Goal: Information Seeking & Learning: Learn about a topic

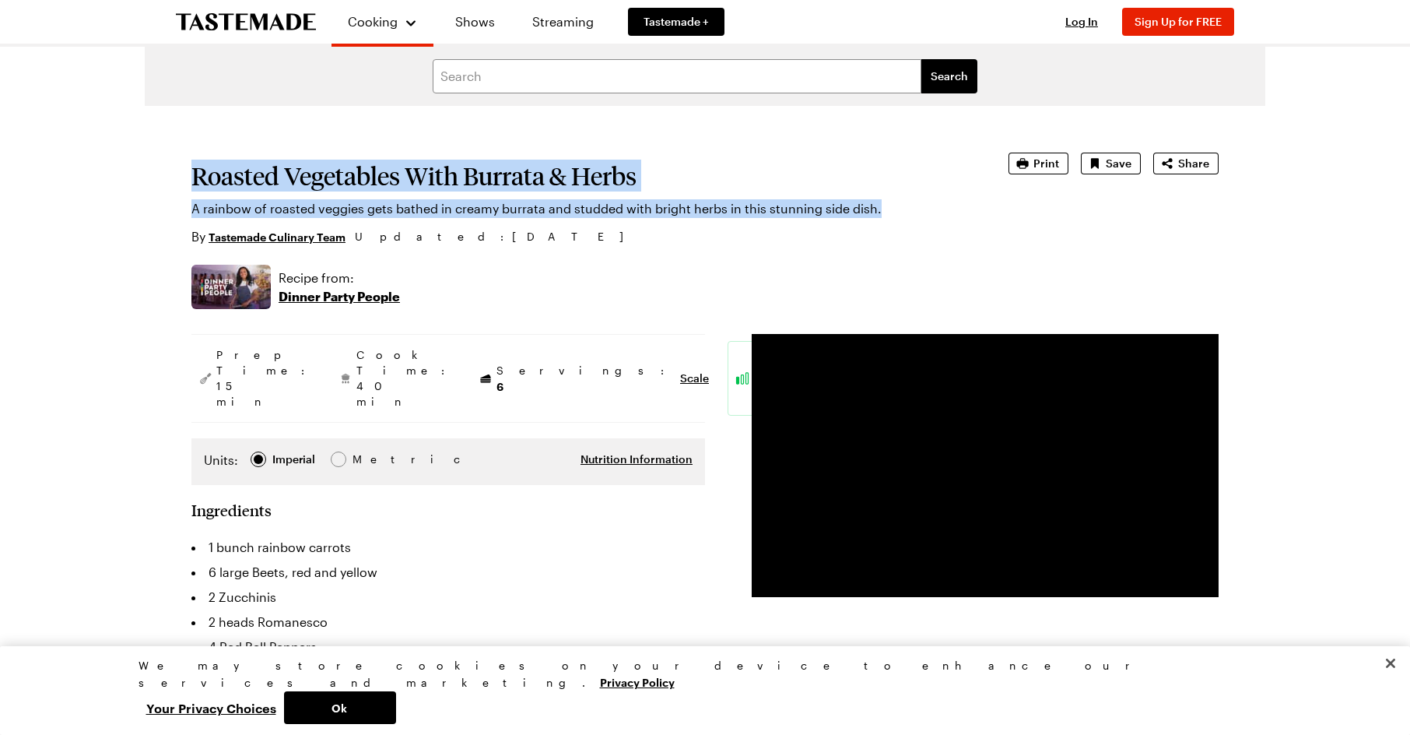
drag, startPoint x: 185, startPoint y: 177, endPoint x: 929, endPoint y: 207, distance: 743.9
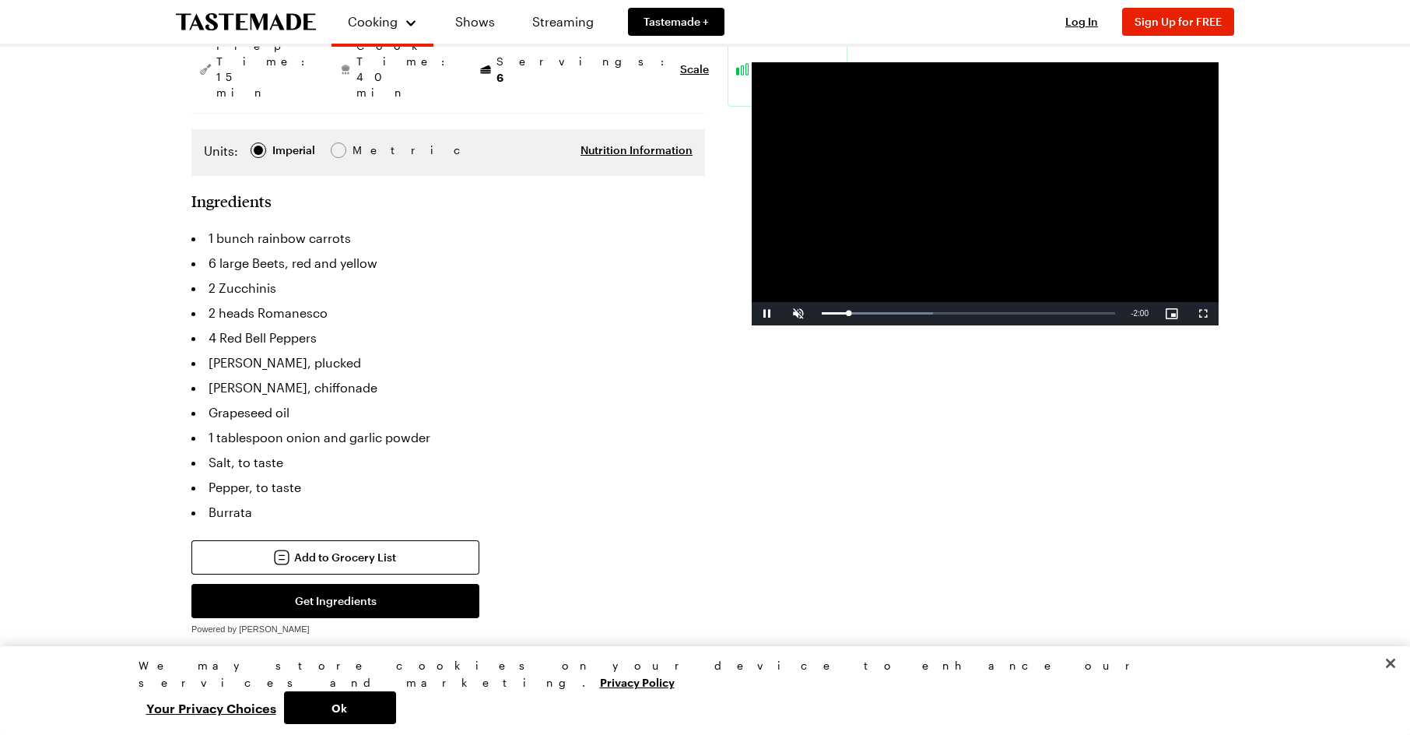
scroll to position [311, 0]
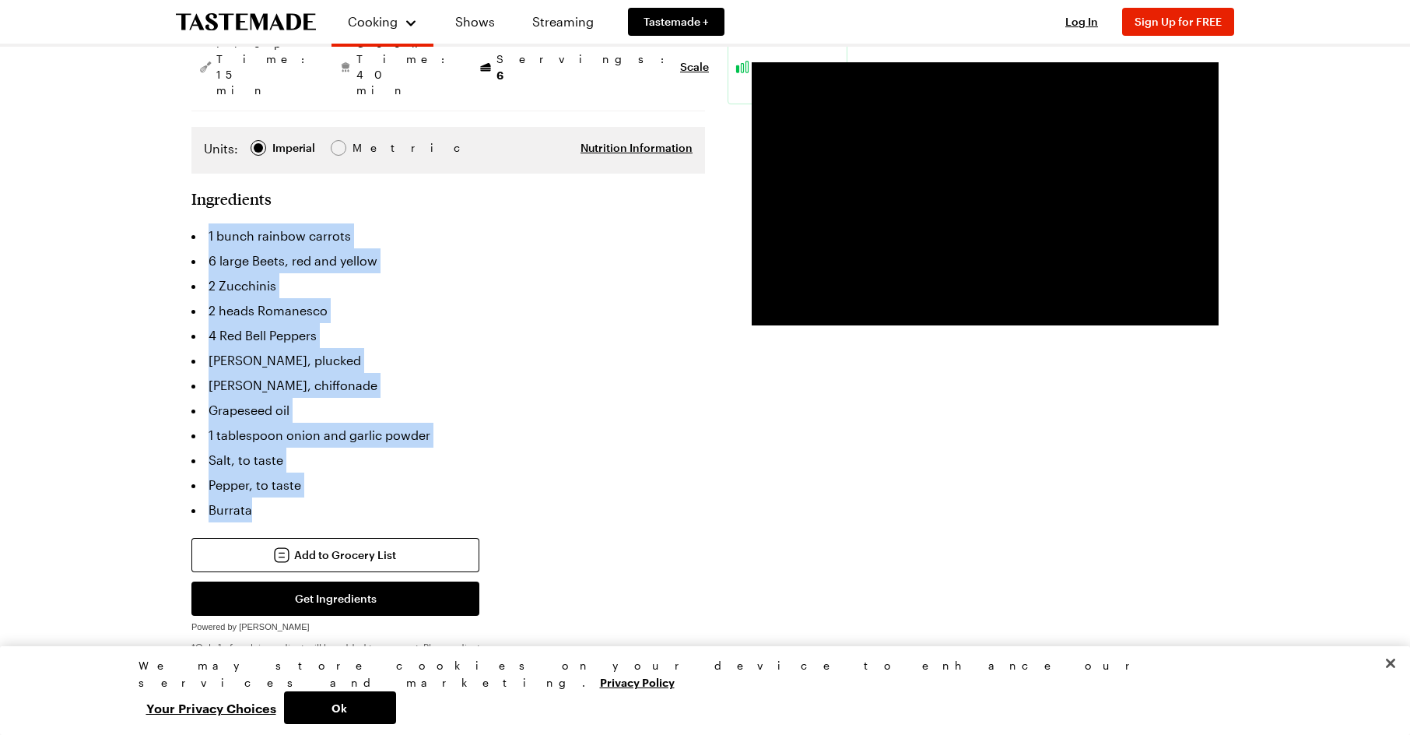
drag, startPoint x: 210, startPoint y: 186, endPoint x: 487, endPoint y: 452, distance: 384.2
click at [487, 452] on ul "1 bunch rainbow carrots 6 large Beets, red and yellow 2 Zucchinis 2 heads Roman…" at bounding box center [448, 372] width 514 height 299
copy ul "1 bunch rainbow carrots 6 large Beets, red and yellow 2 Zucchinis 2 heads Roman…"
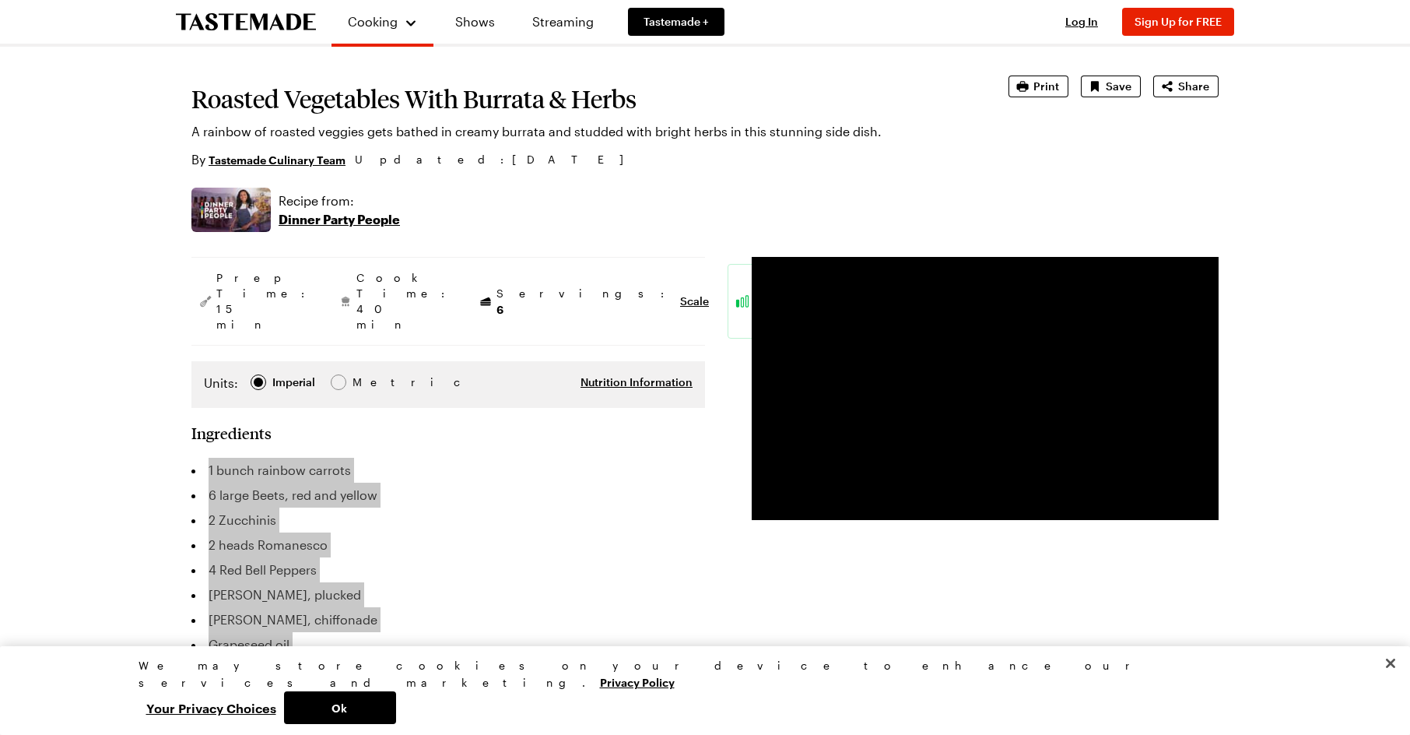
scroll to position [0, 0]
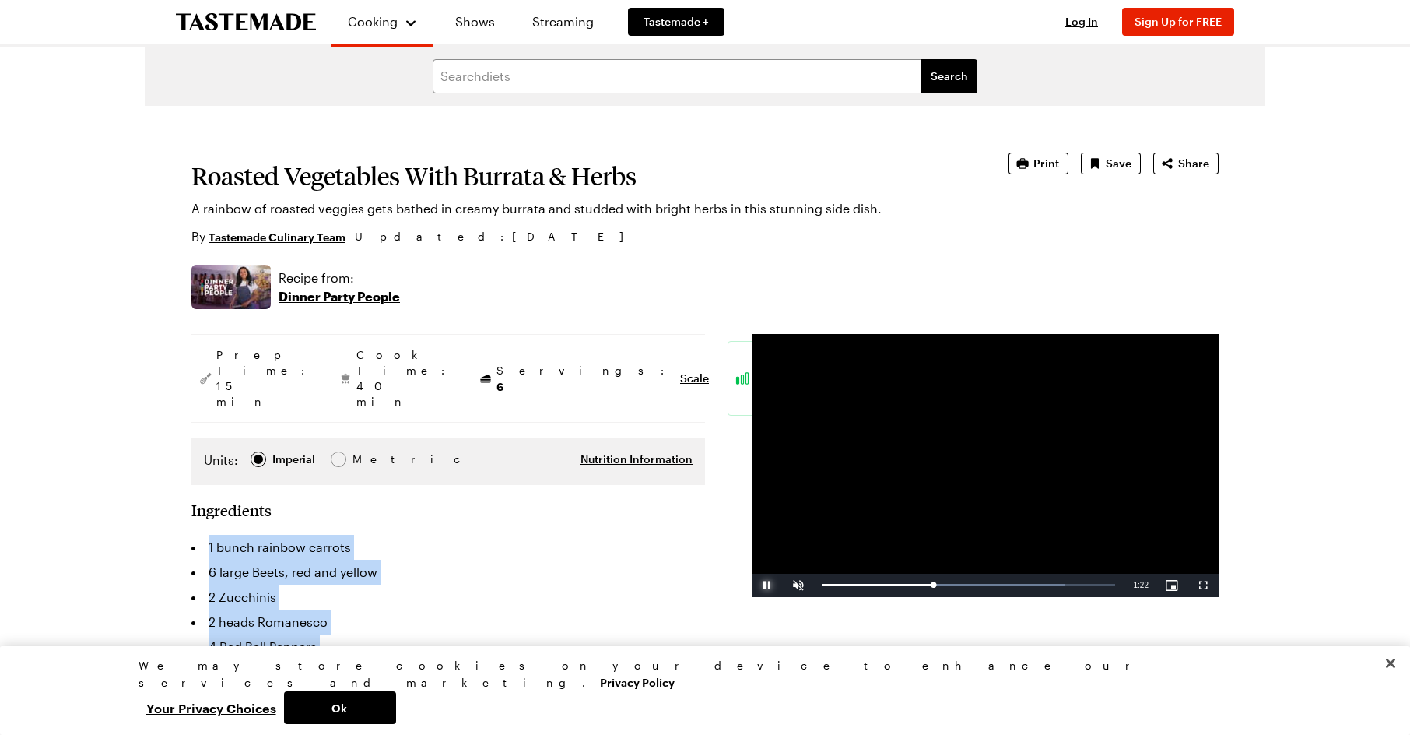
click at [765, 585] on span "Video Player" at bounding box center [767, 585] width 31 height 0
click at [806, 585] on span "Video Player" at bounding box center [798, 585] width 31 height 0
click at [774, 585] on span "Video Player" at bounding box center [767, 585] width 31 height 0
click at [998, 589] on div "Loaded : 90.33% 1:21 1:19" at bounding box center [968, 585] width 309 height 23
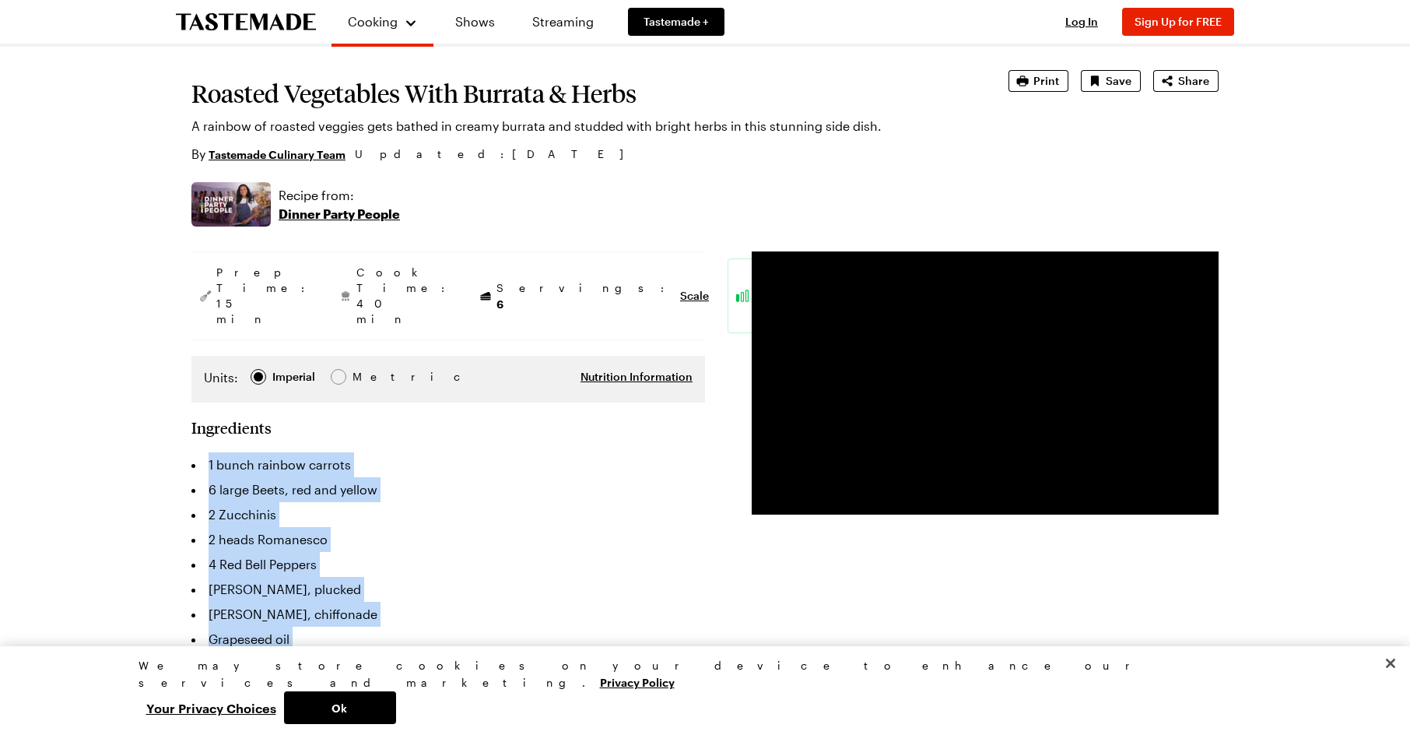
scroll to position [78, 0]
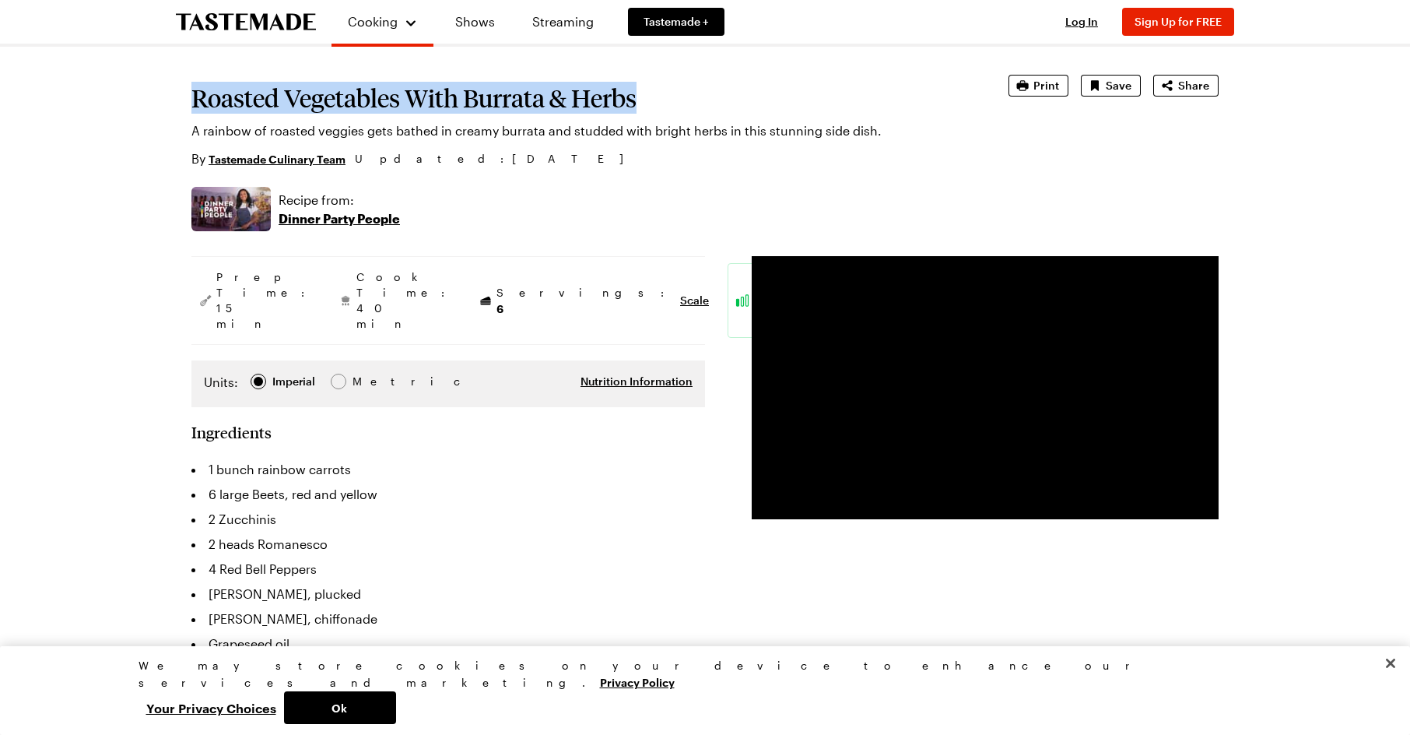
drag, startPoint x: 189, startPoint y: 99, endPoint x: 640, endPoint y: 86, distance: 450.8
